Goal: Task Accomplishment & Management: Use online tool/utility

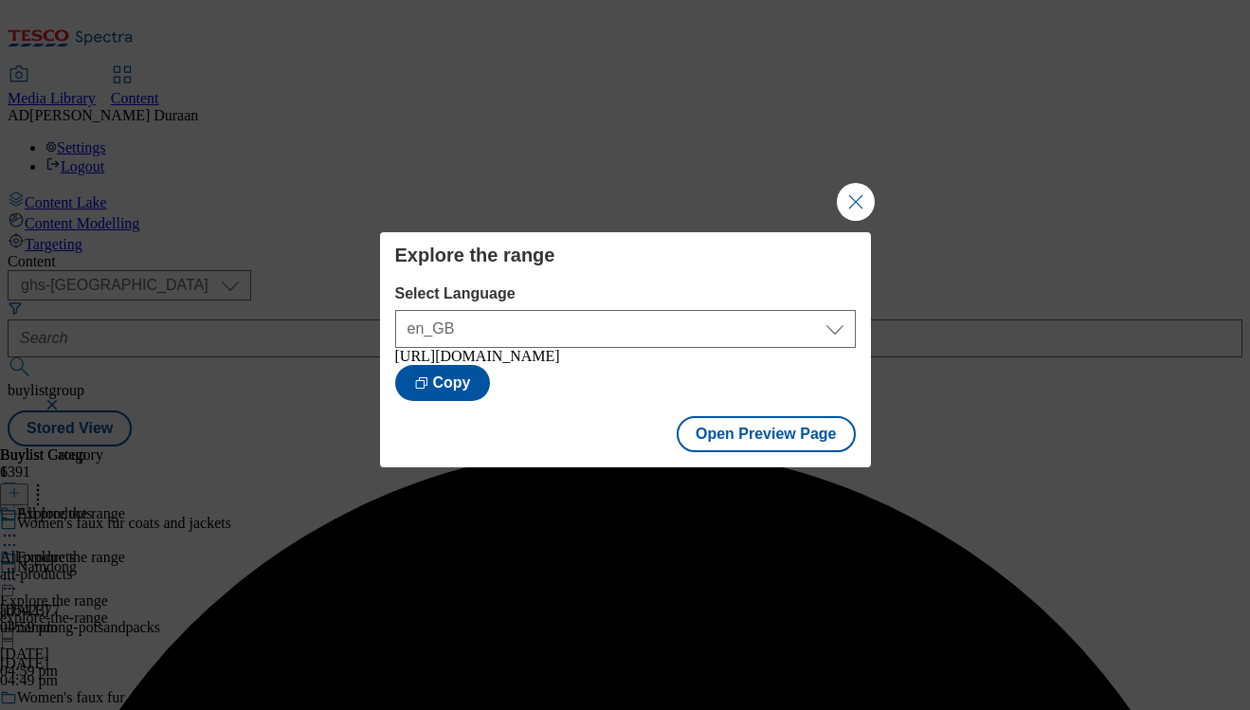
select select "ghs-uk"
click at [845, 187] on button "Close Modal" at bounding box center [856, 202] width 38 height 38
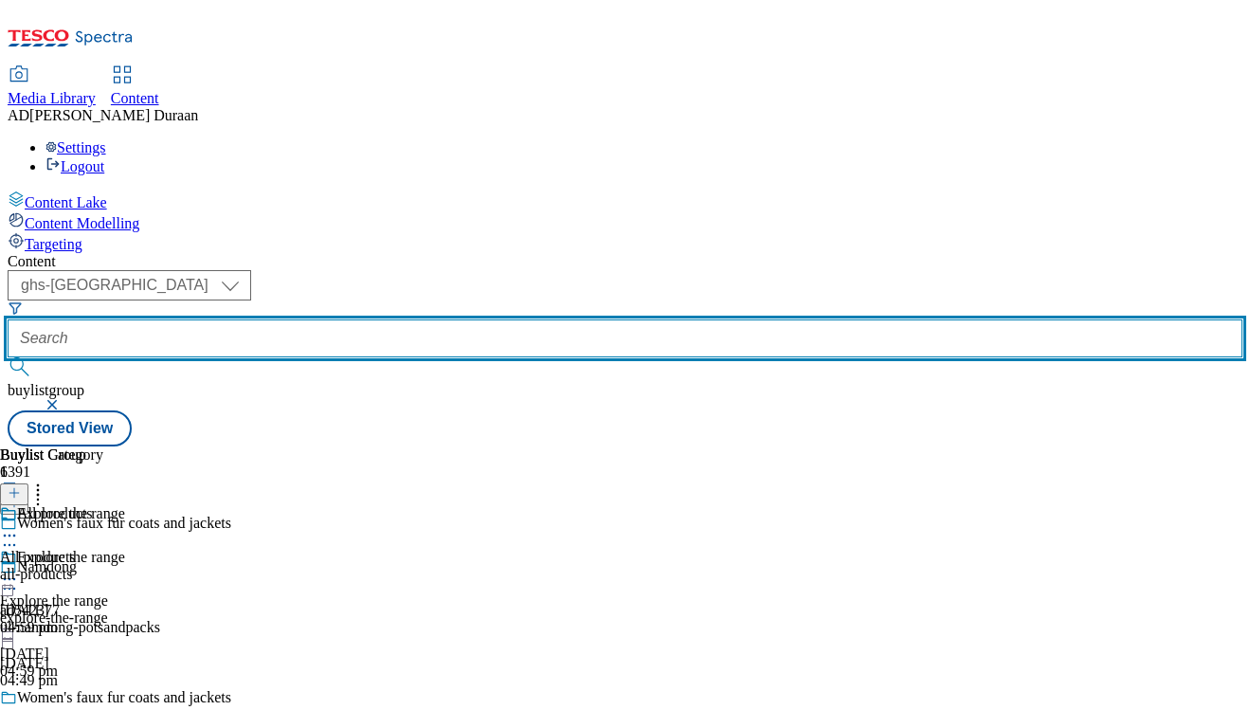
click at [437, 319] on input "text" at bounding box center [625, 338] width 1235 height 38
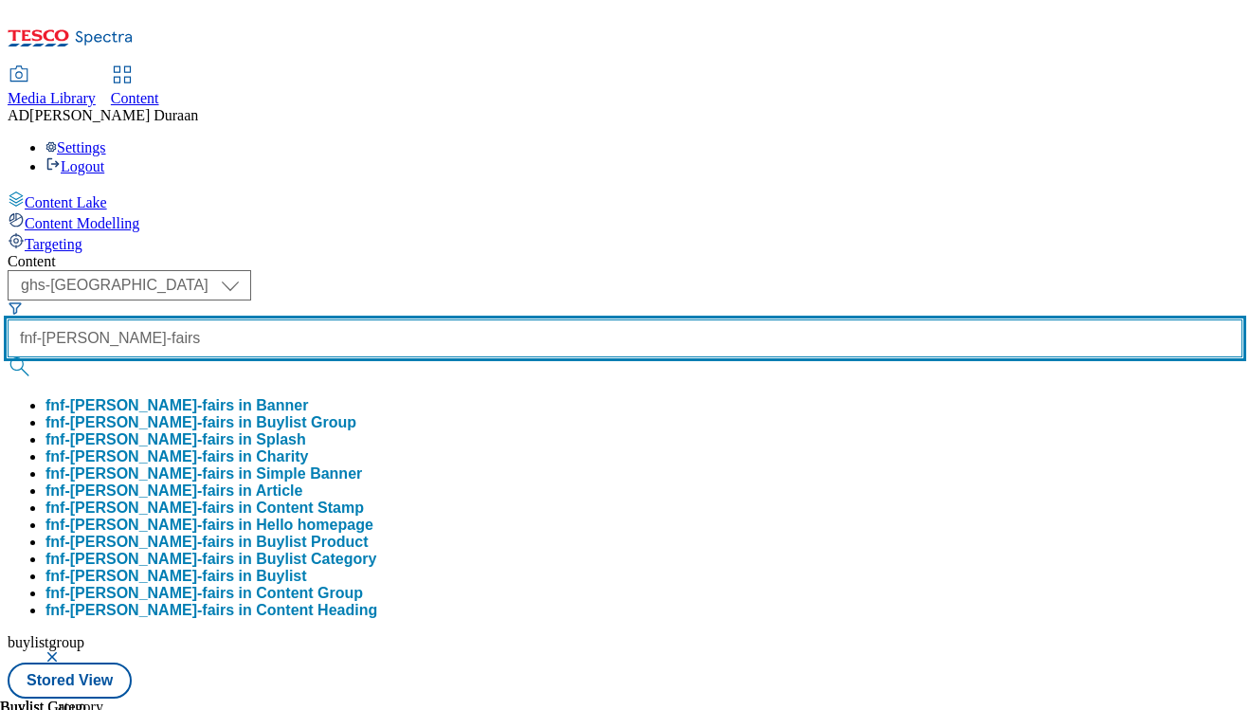
type input "fnf-sam-fairs"
click at [8, 357] on button "submit" at bounding box center [21, 366] width 27 height 19
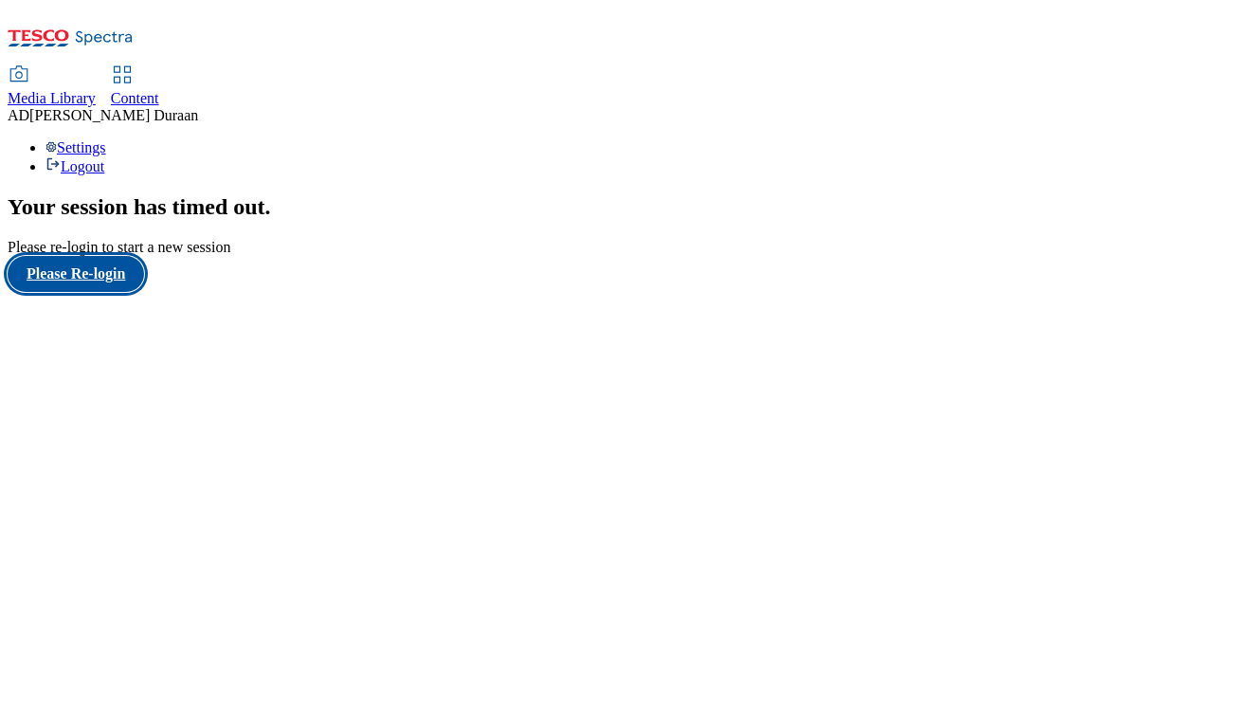
click at [56, 292] on button "Please Re-login" at bounding box center [76, 274] width 136 height 36
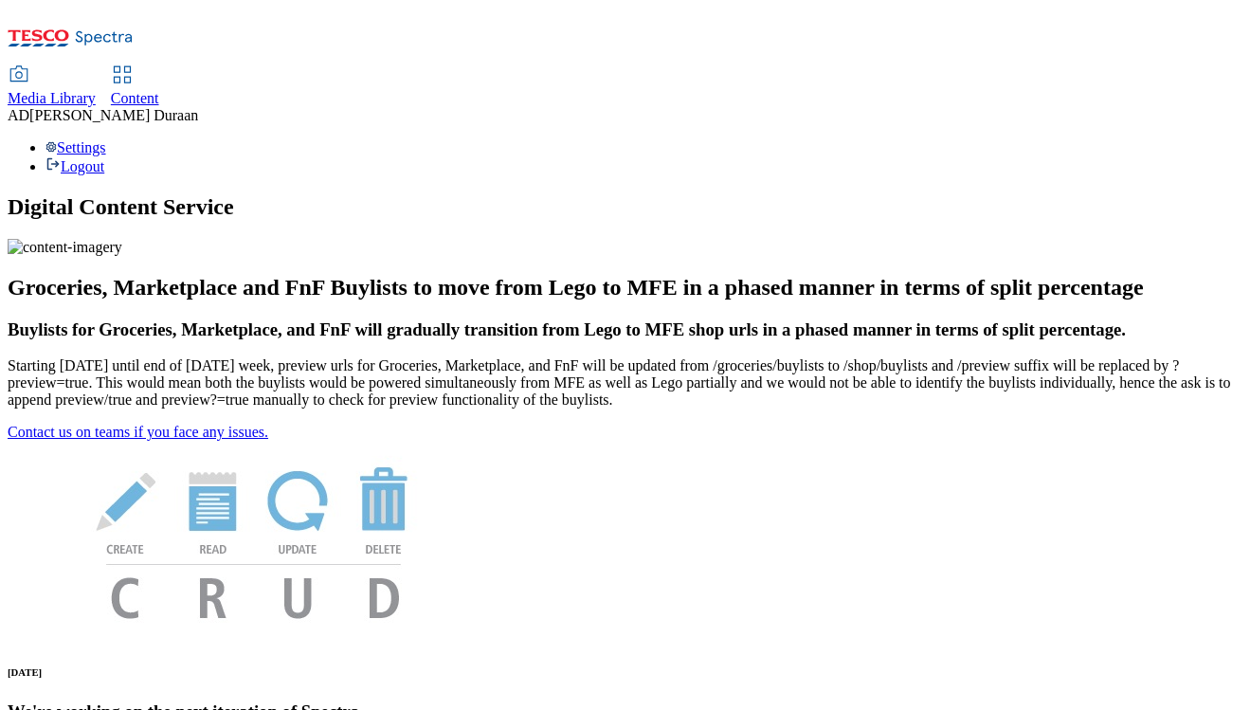
click at [159, 90] on span "Content" at bounding box center [135, 98] width 48 height 16
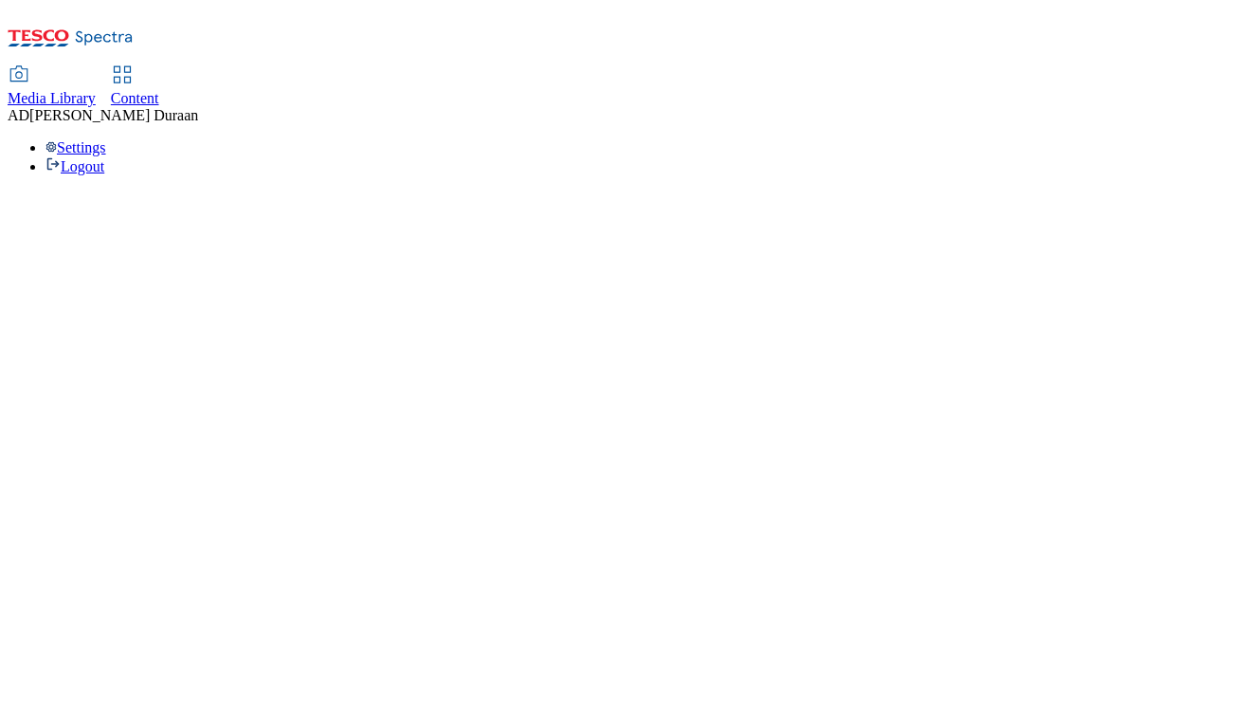
select select "ghs-uk"
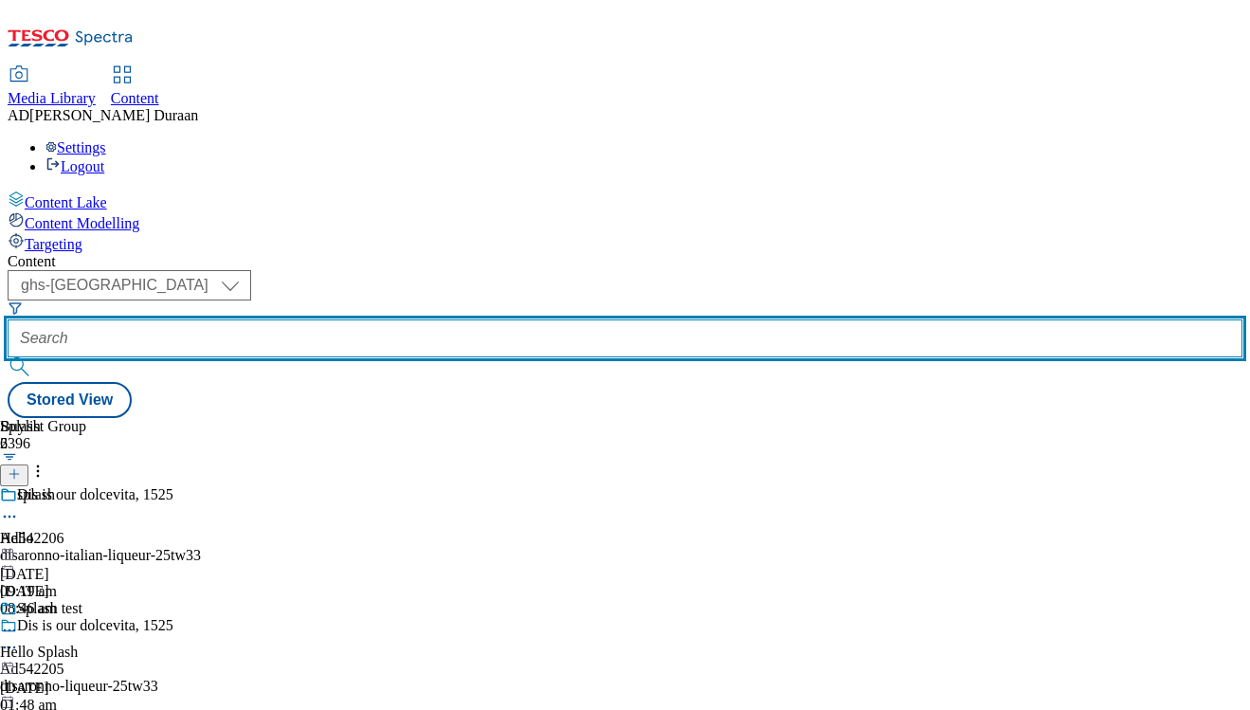
click at [459, 319] on input "text" at bounding box center [625, 338] width 1235 height 38
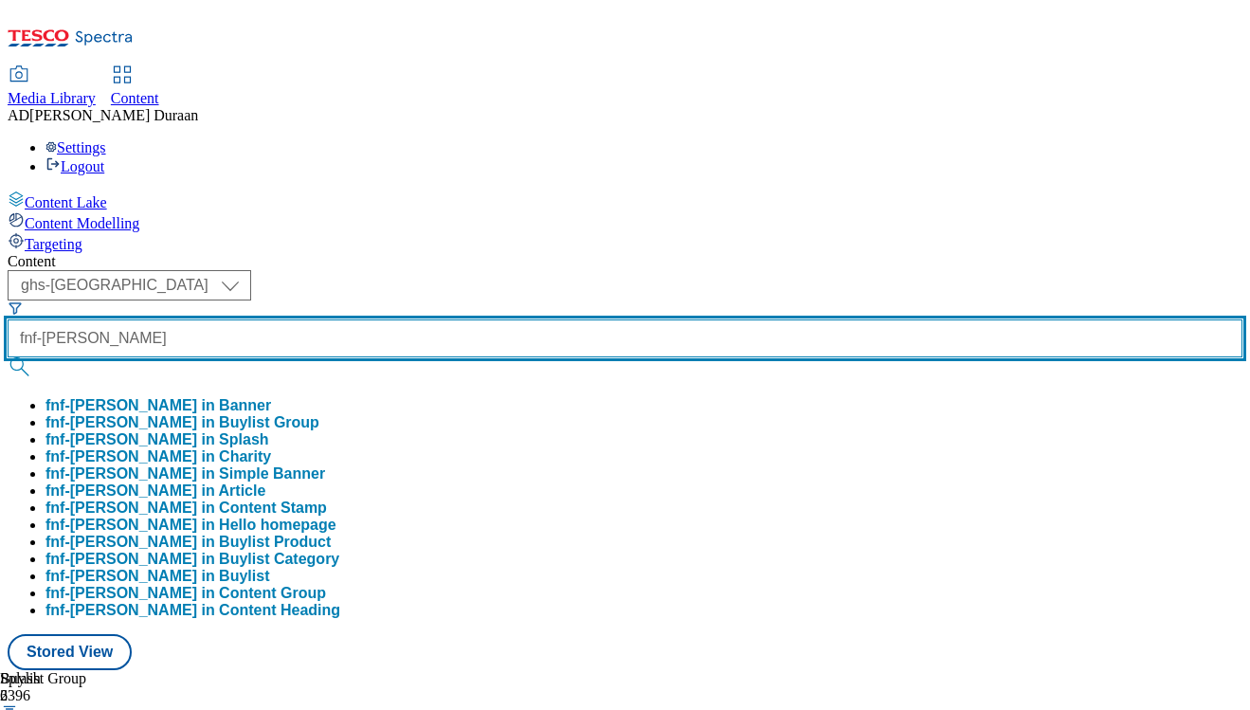
type input "fnf-sam-faiers"
click at [8, 357] on button "submit" at bounding box center [21, 366] width 27 height 19
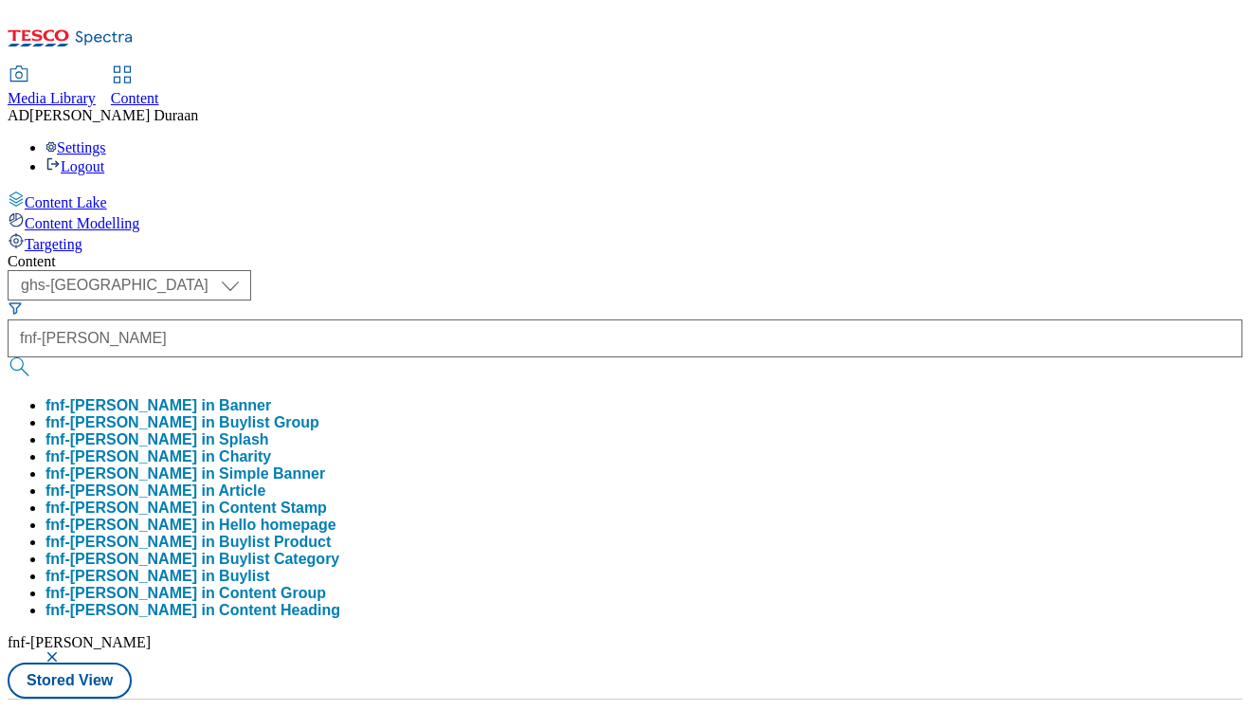
click at [491, 253] on div "Content" at bounding box center [625, 261] width 1235 height 17
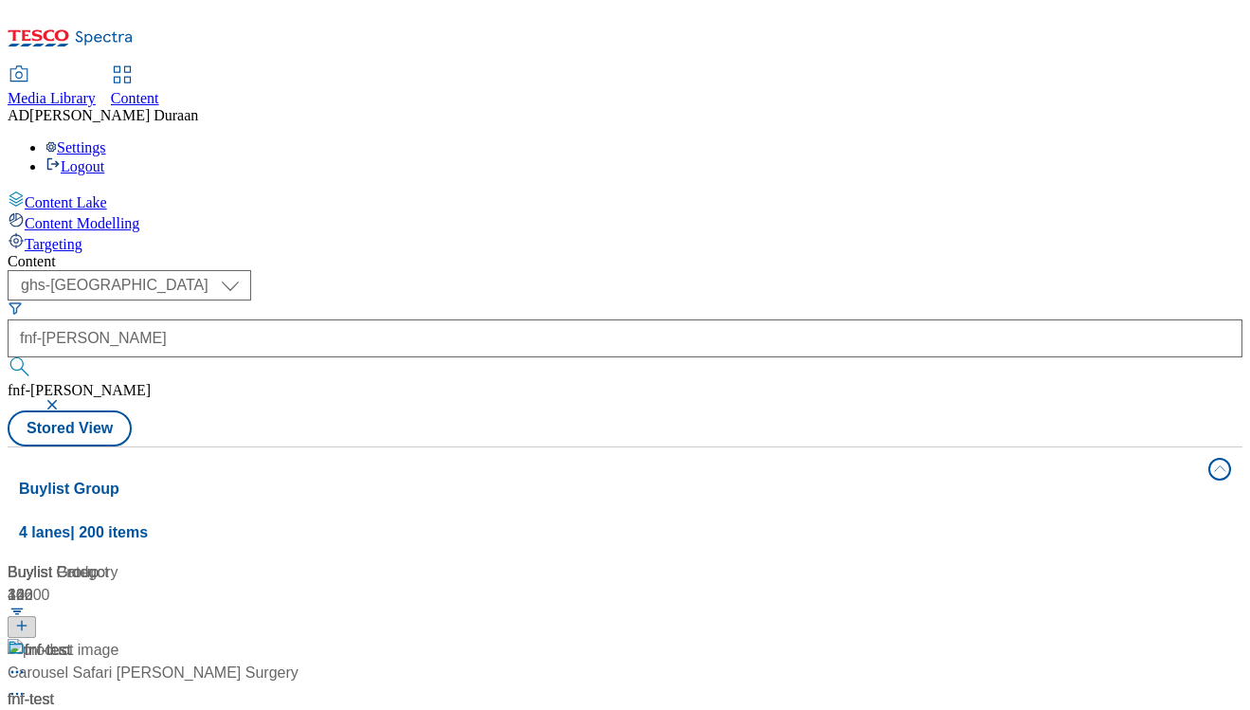
scroll to position [1351, 0]
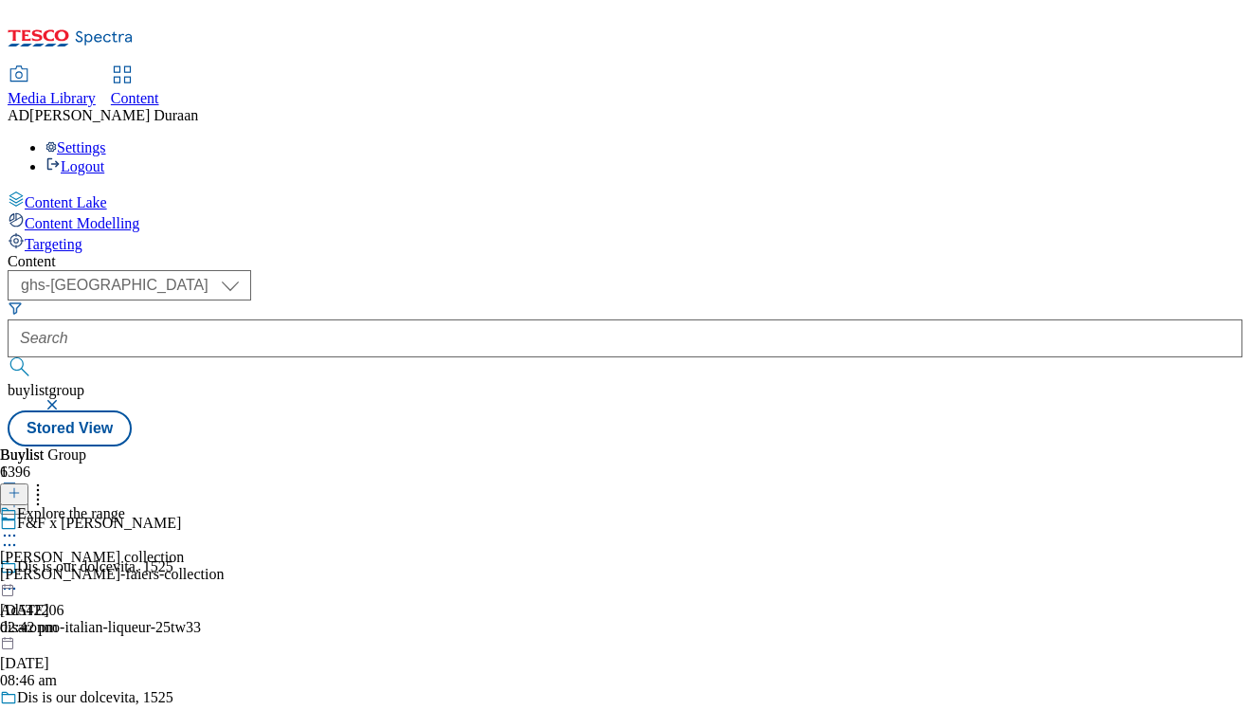
click at [224, 566] on div "samantha-faiers-collection" at bounding box center [112, 574] width 224 height 17
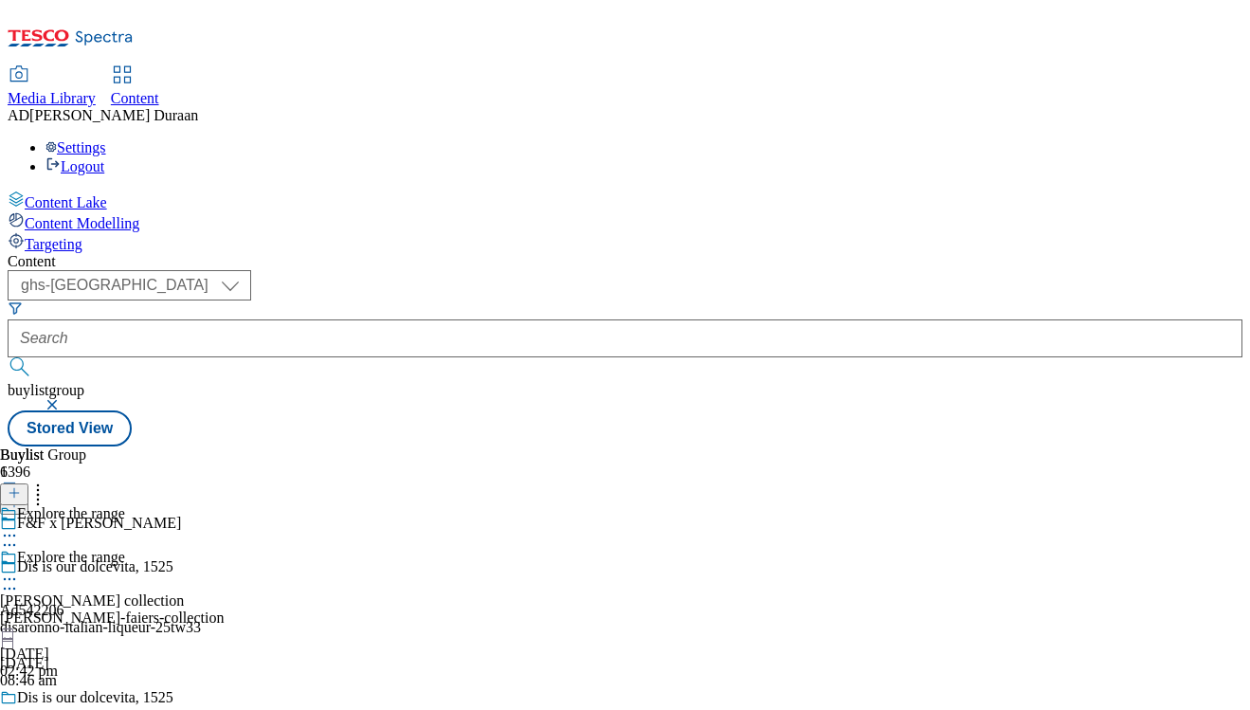
scroll to position [23, 0]
click at [19, 569] on icon at bounding box center [9, 578] width 19 height 19
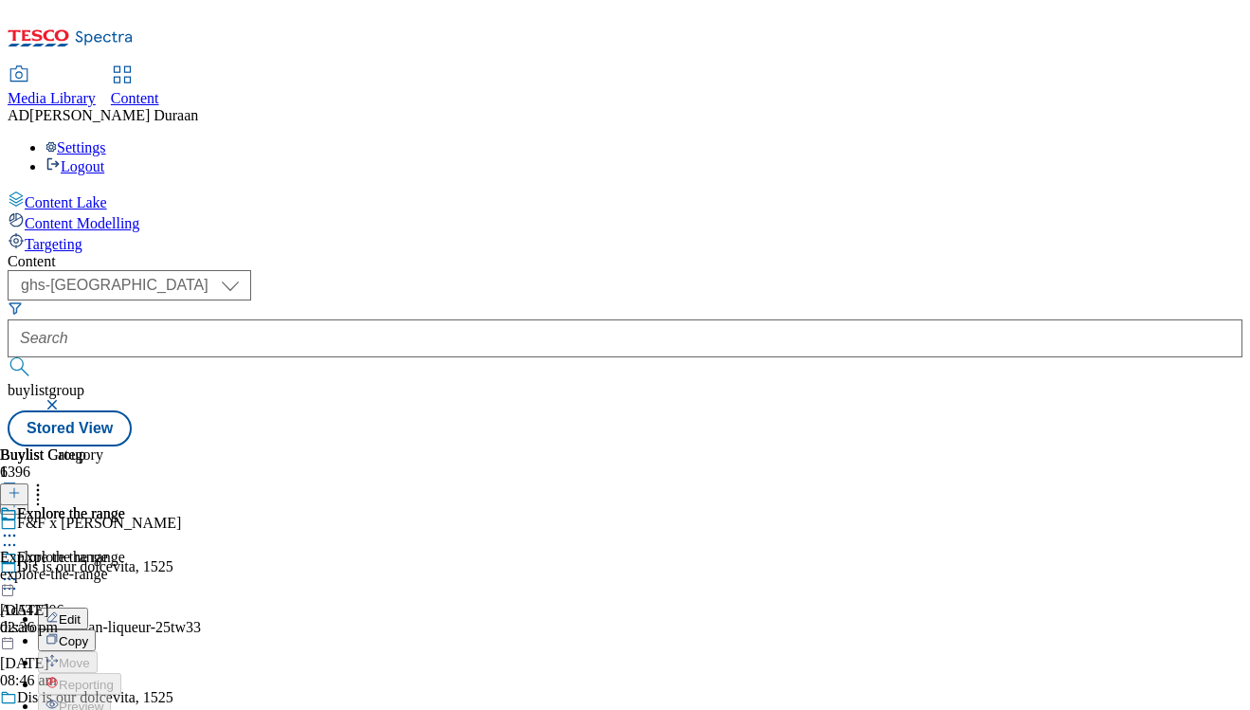
click at [81, 612] on span "Edit" at bounding box center [70, 619] width 22 height 14
select select "evergreen"
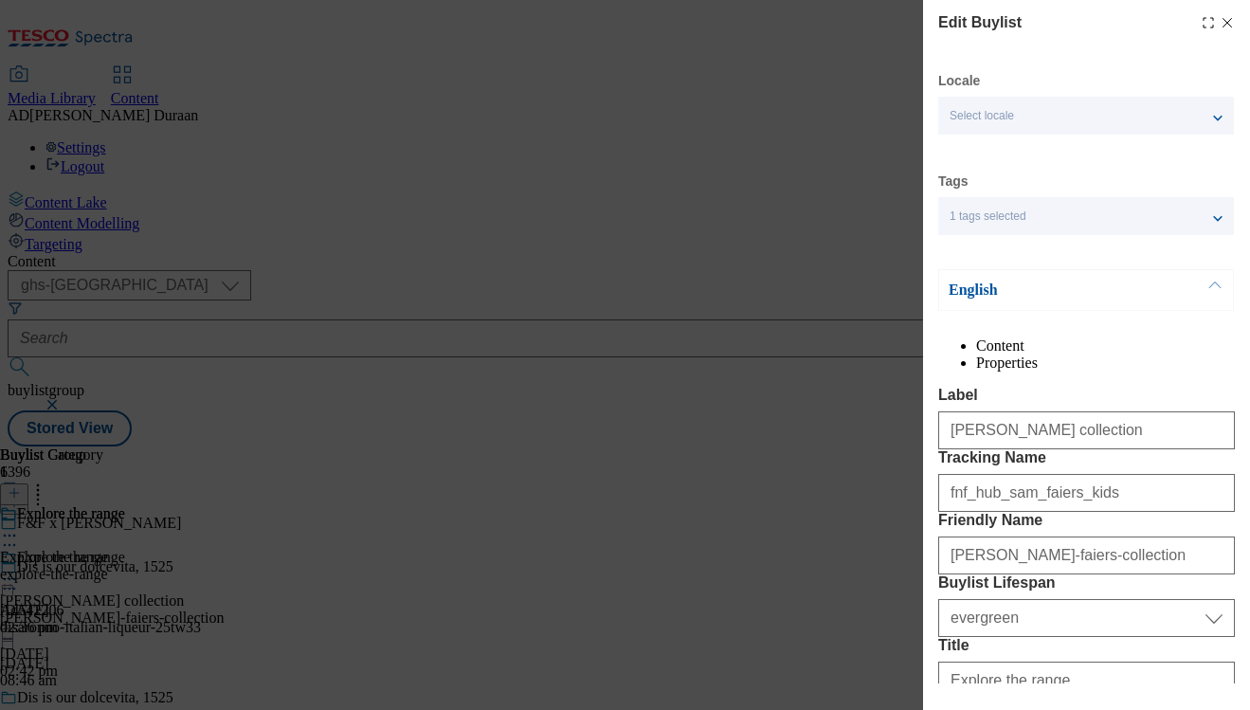
select select "Banner"
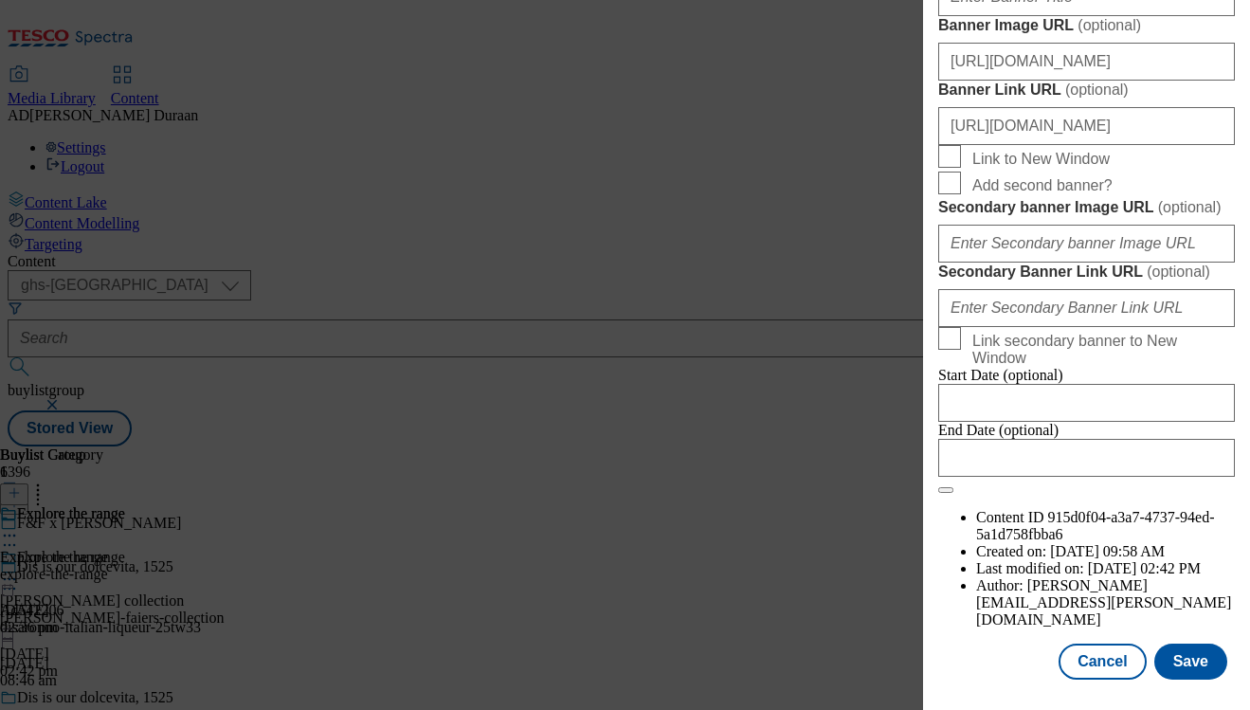
scroll to position [1744, 0]
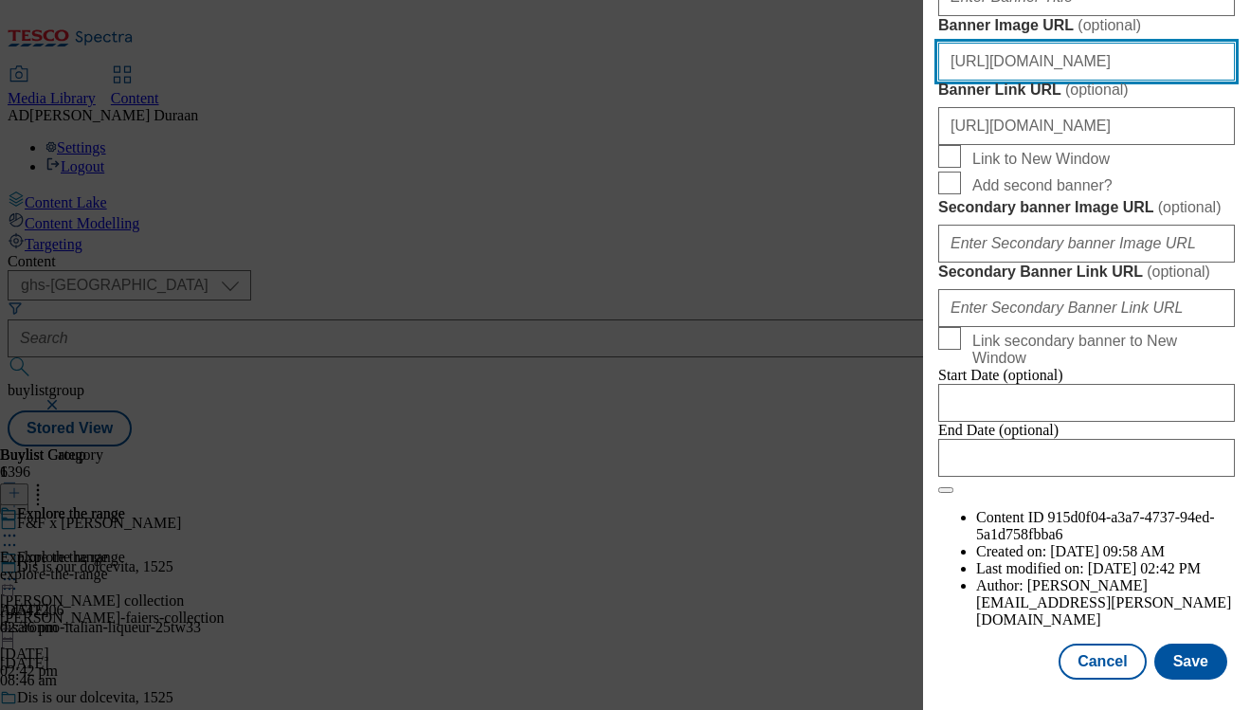
click at [1027, 81] on input "https://digitalcontent.api.tesco.com/v2/media/ghs-mktg/f5d0e5cd-601f-4218-bbd8-…" at bounding box center [1086, 62] width 297 height 38
paste input "https://digitalcontent.api.tesco.com/v2/media/ghs-mktg/92683c0e-44cc-409a-a021-…"
type input "https://digitalcontent.api.tesco.com/v2/media/ghs-mktg/92683c0e-44cc-409a-a021-…"
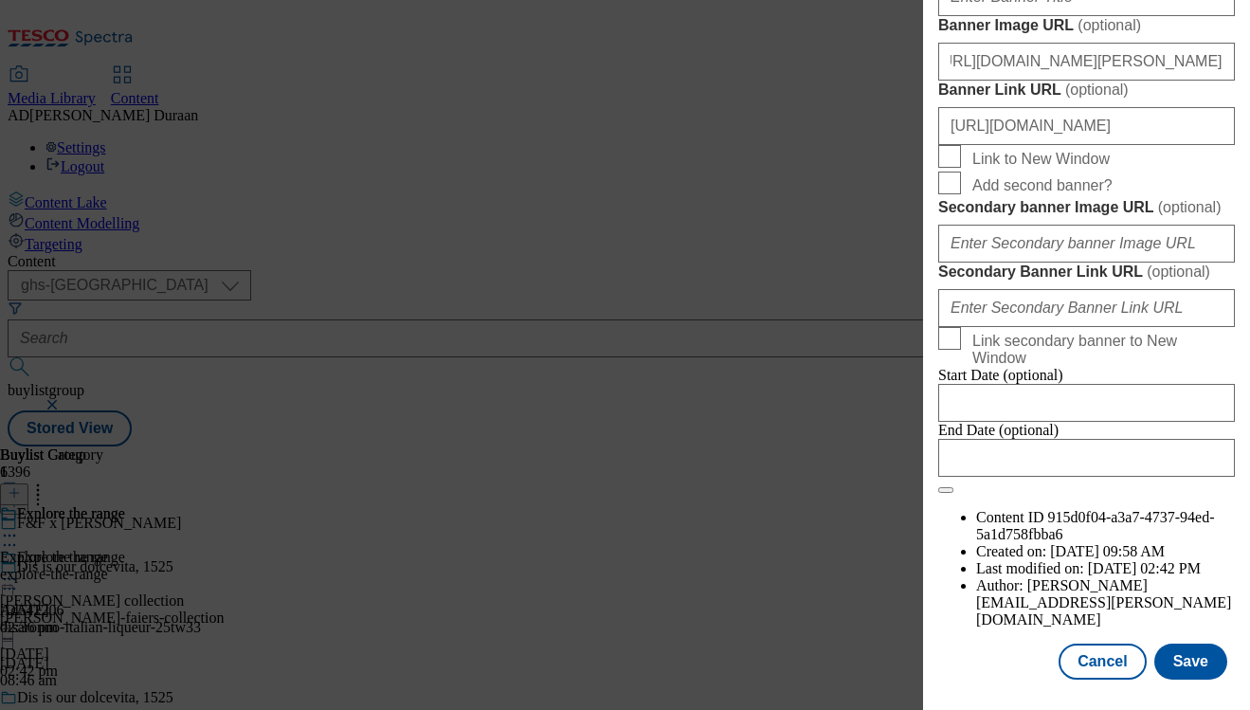
scroll to position [0, 0]
click at [1197, 663] on button "Save" at bounding box center [1190, 661] width 73 height 36
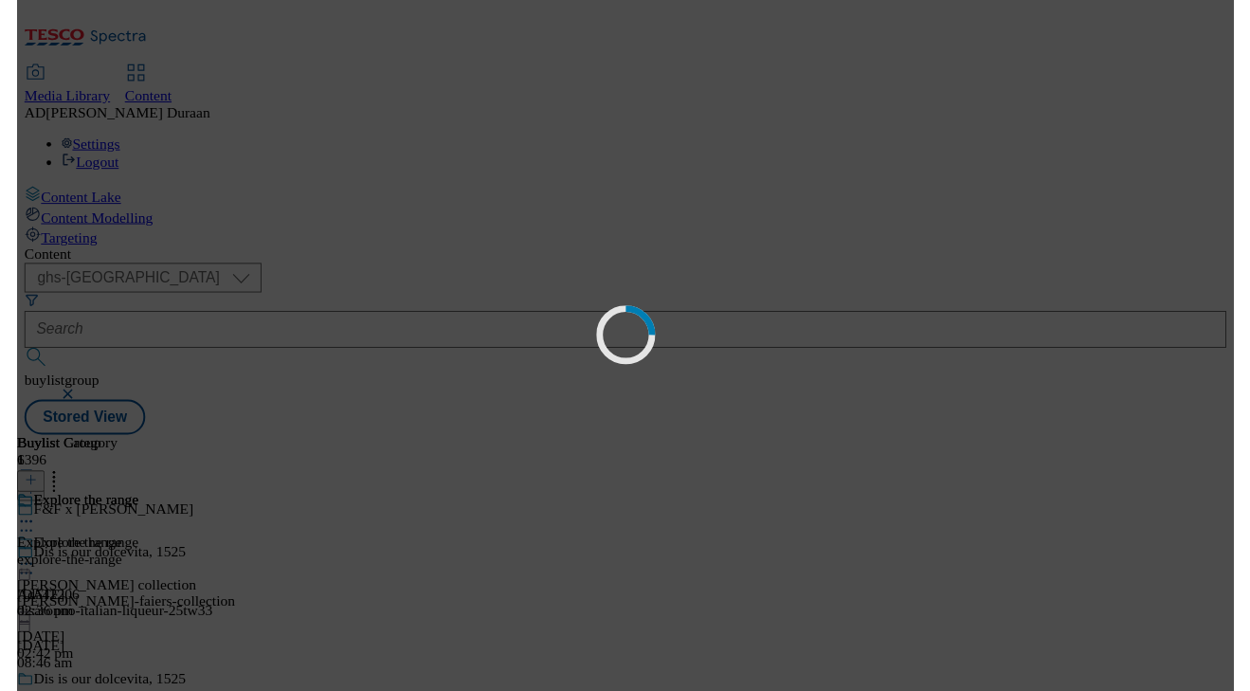
scroll to position [0, 0]
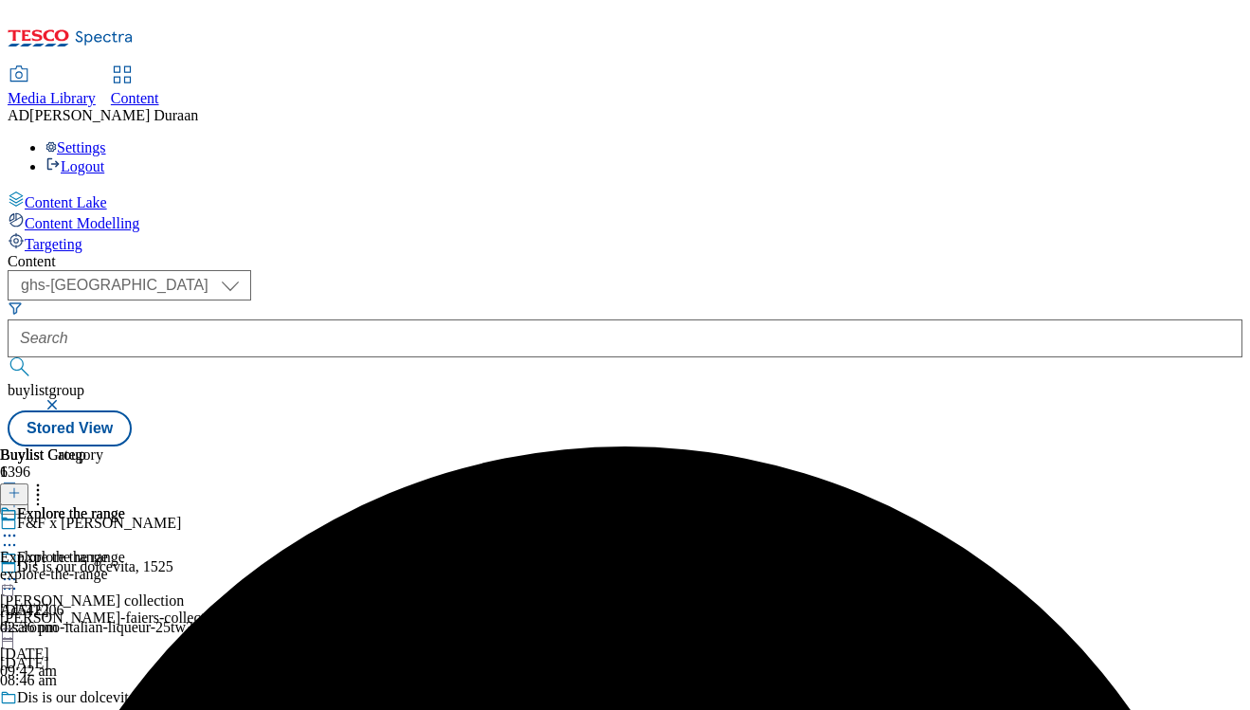
click at [19, 569] on icon at bounding box center [9, 578] width 19 height 19
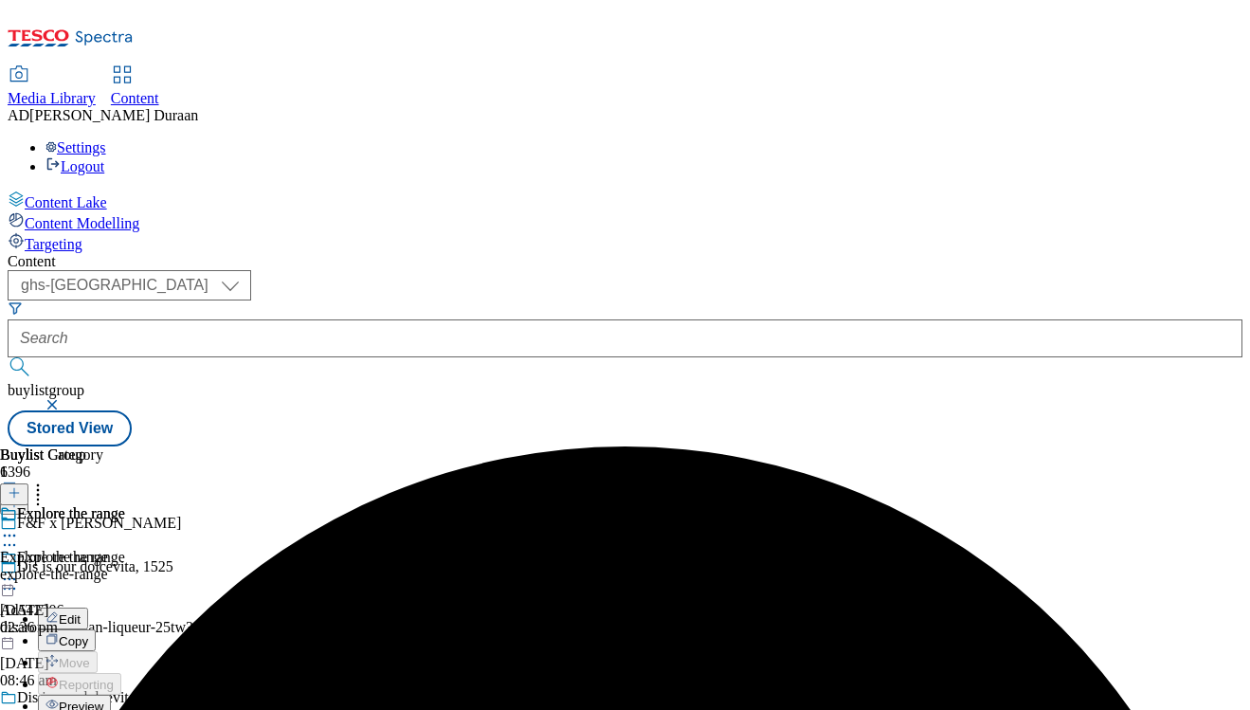
click at [103, 699] on span "Preview" at bounding box center [81, 706] width 45 height 14
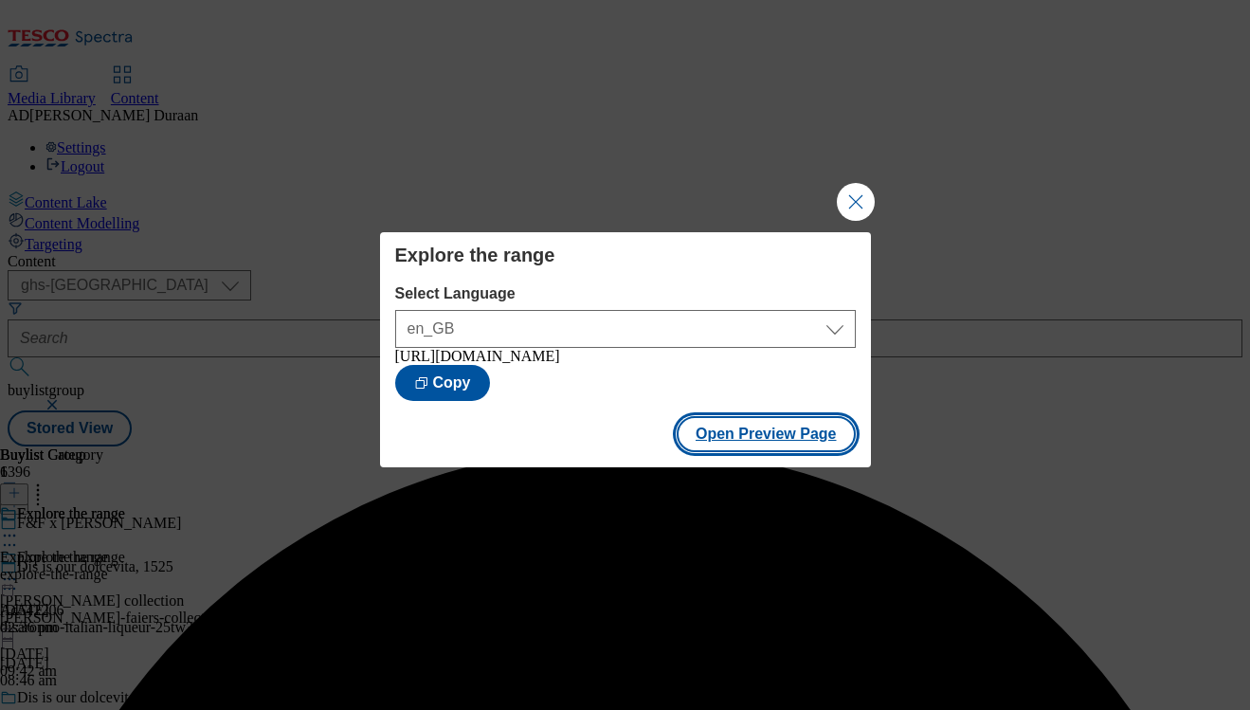
click at [786, 452] on button "Open Preview Page" at bounding box center [766, 434] width 179 height 36
click at [847, 184] on button "Close Modal" at bounding box center [856, 202] width 38 height 38
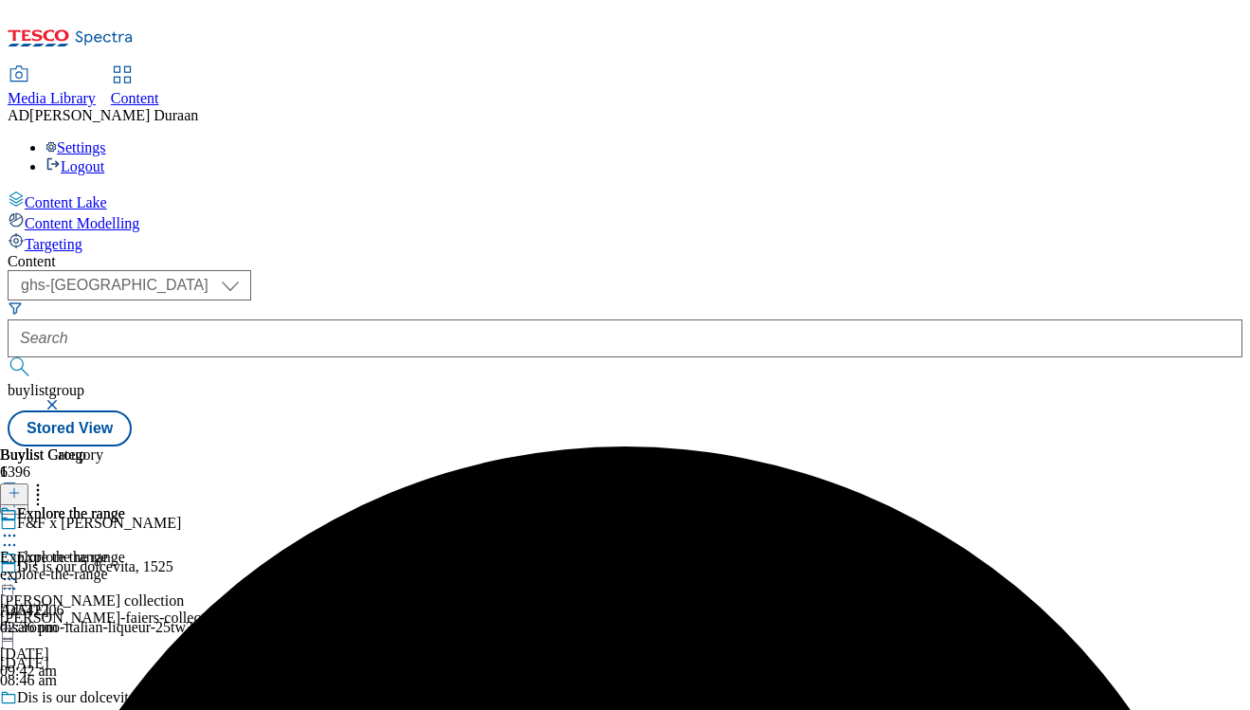
drag, startPoint x: 643, startPoint y: 147, endPoint x: 494, endPoint y: 145, distance: 149.7
click at [63, 399] on button "button" at bounding box center [54, 404] width 19 height 11
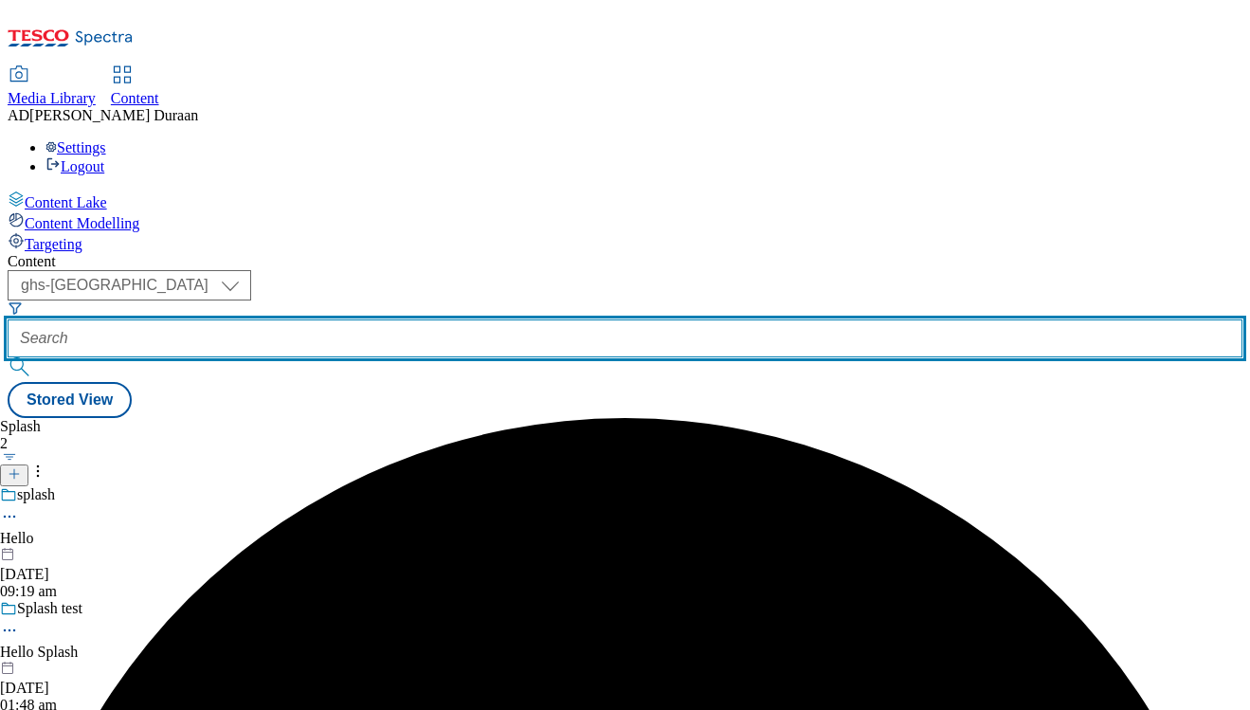
click at [489, 319] on input "text" at bounding box center [625, 338] width 1235 height 38
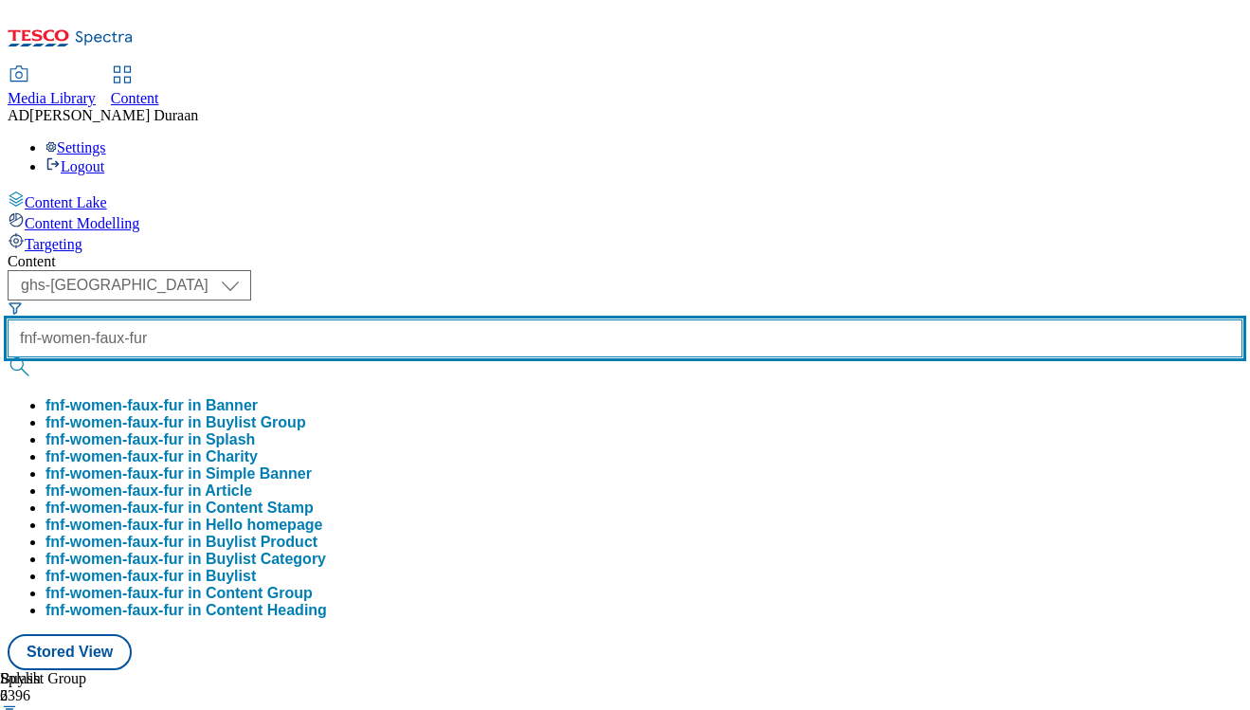
type input "fnf-women-faux-fur"
click at [8, 357] on button "submit" at bounding box center [21, 366] width 27 height 19
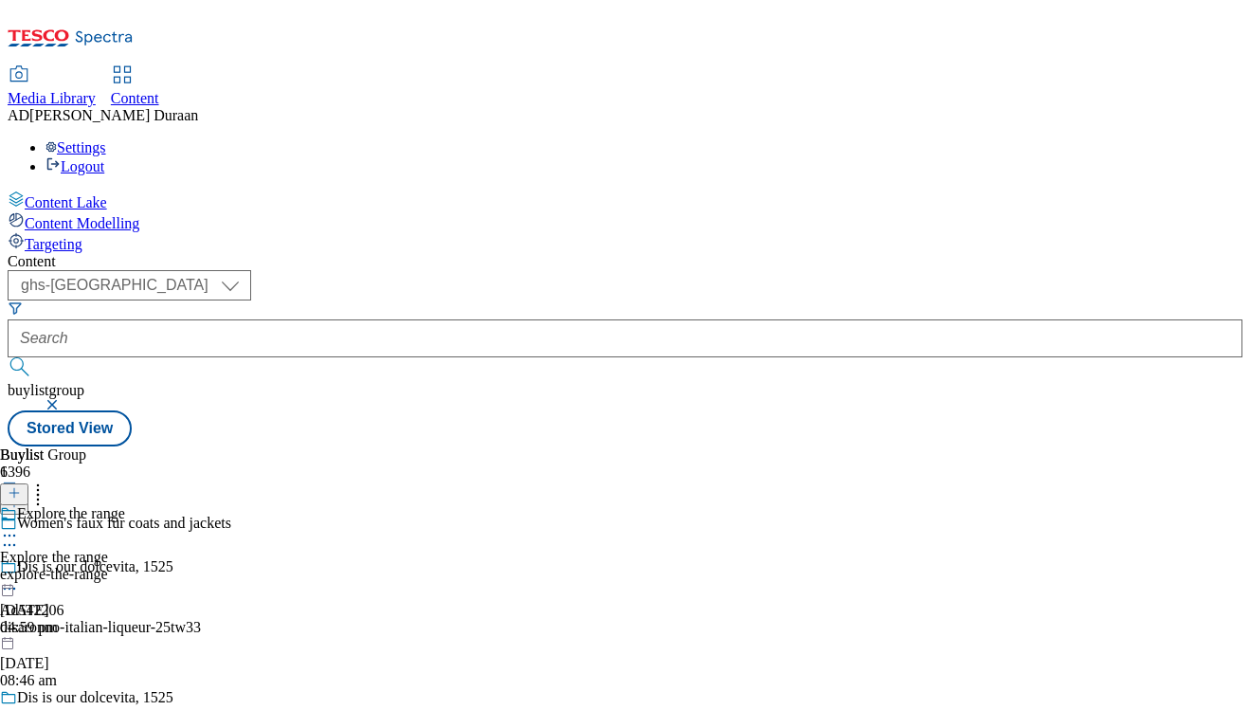
click at [19, 526] on icon at bounding box center [9, 535] width 19 height 19
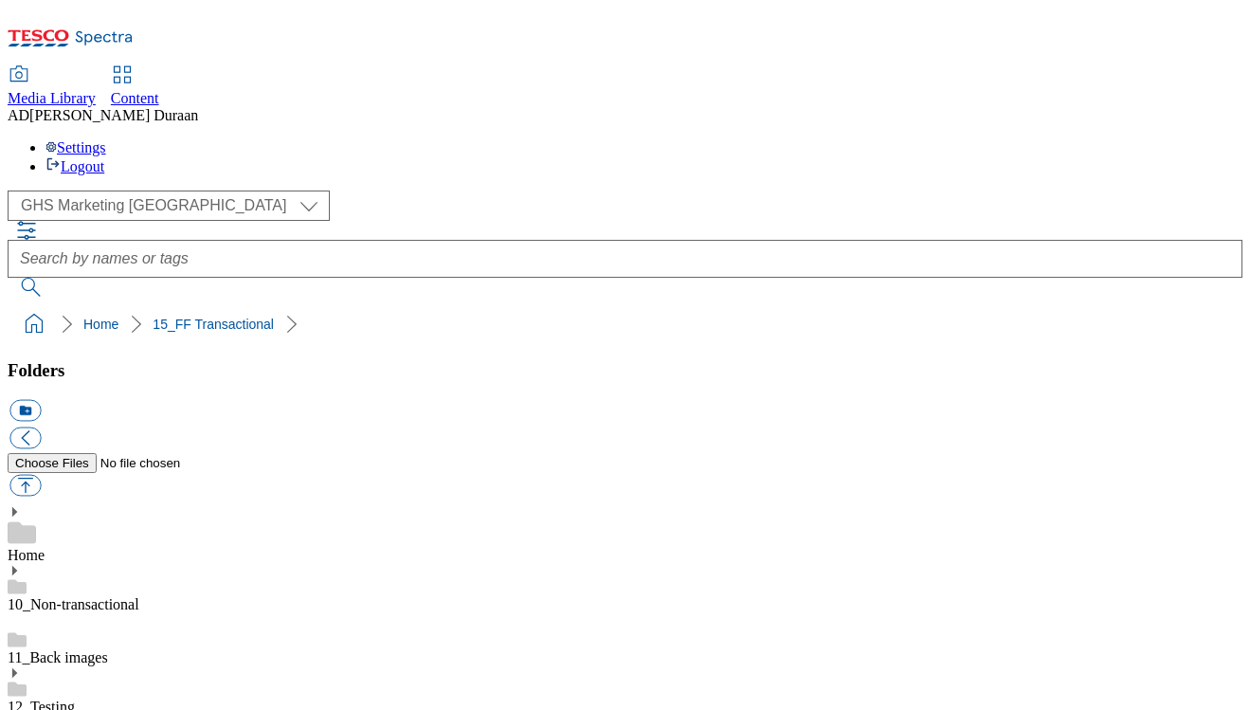
select select "flare-ghs-mktg"
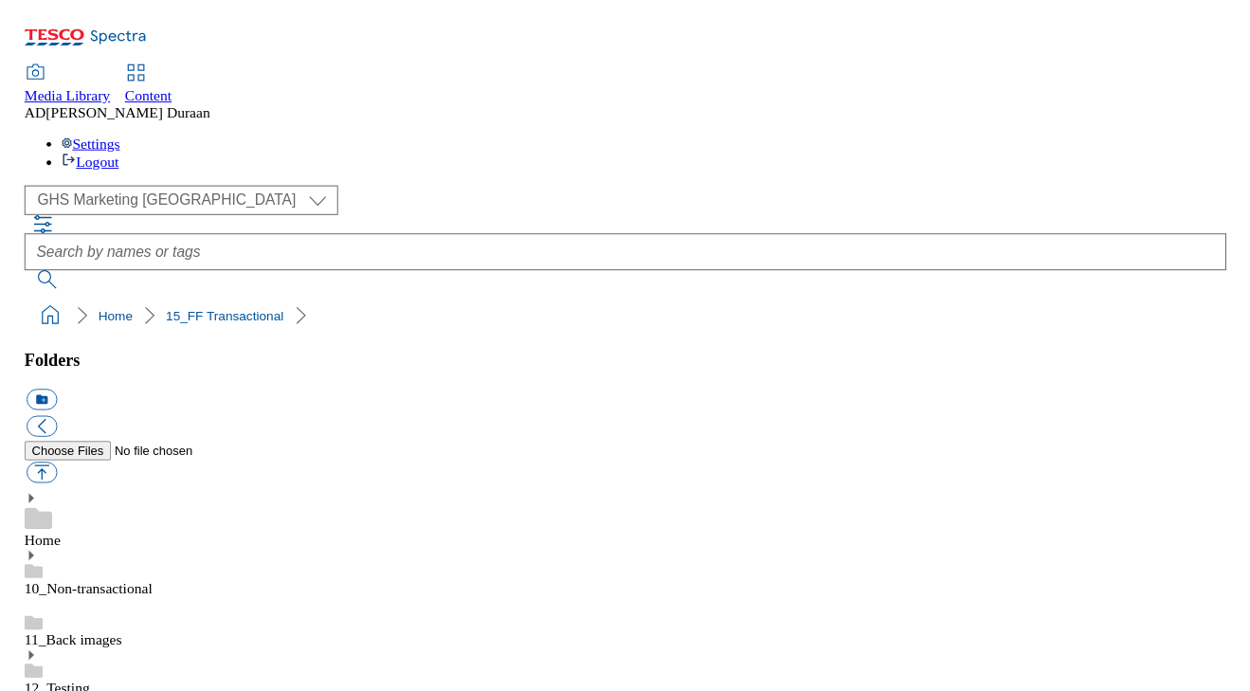
scroll to position [0, 0]
